Goal: Book appointment/travel/reservation

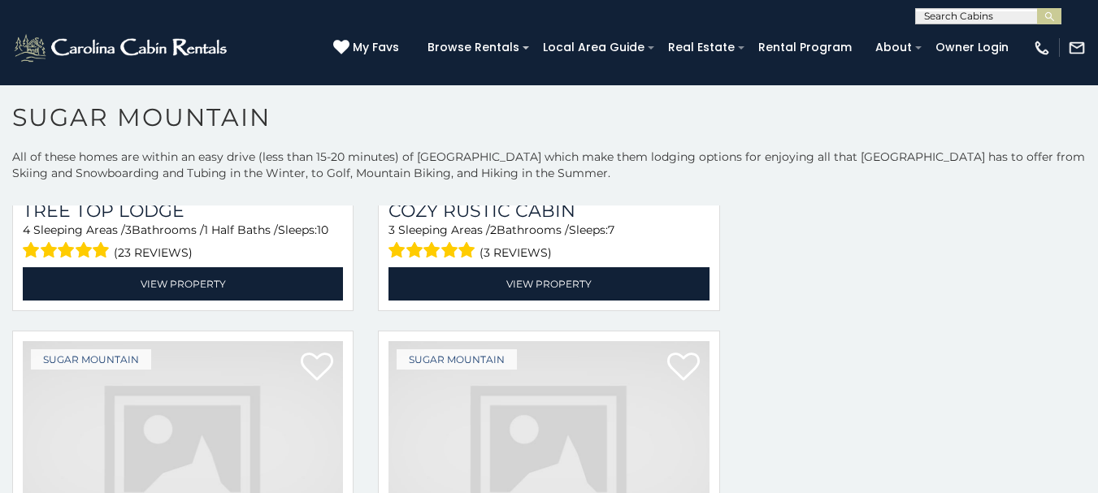
scroll to position [3261, 0]
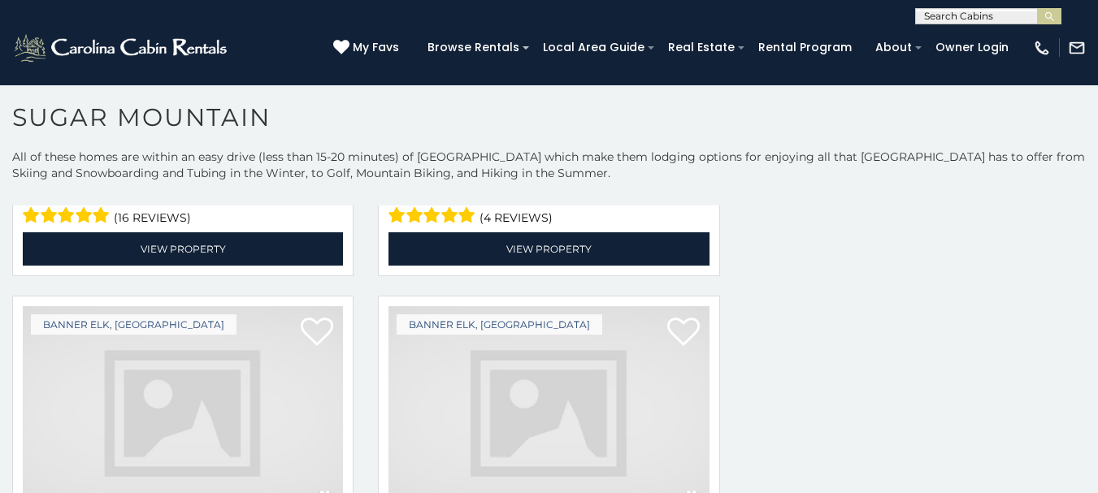
click at [621, 318] on img at bounding box center [548, 413] width 320 height 214
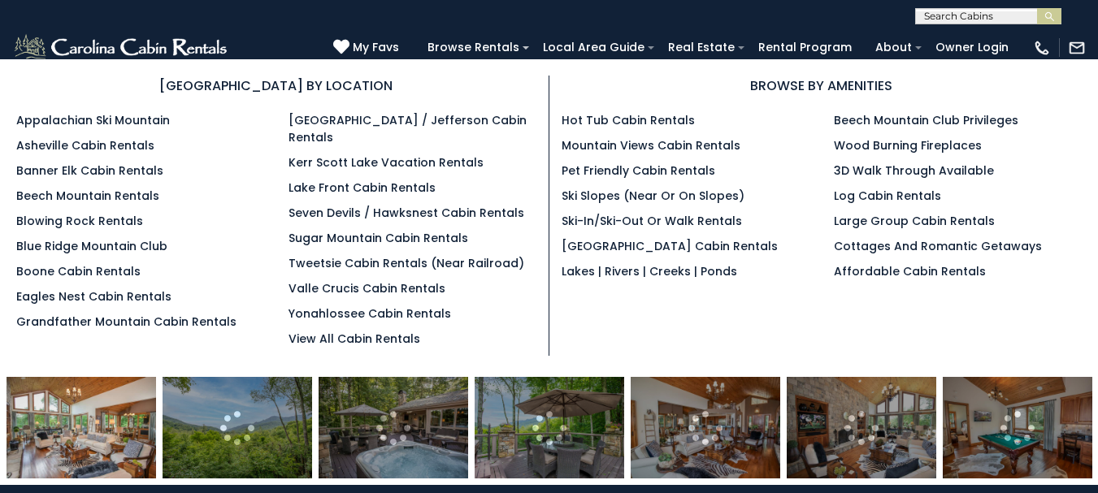
scroll to position [161, 0]
